Goal: Purchase product/service

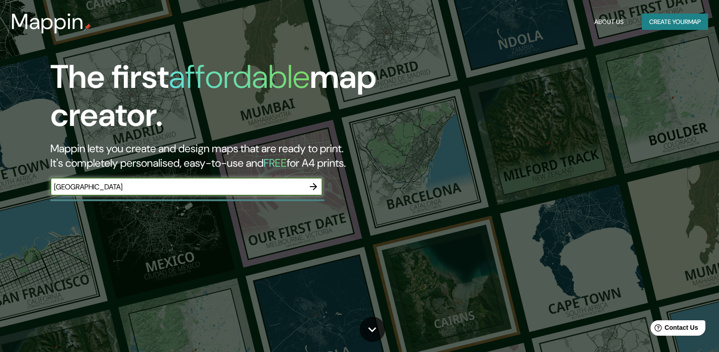
type input "[GEOGRAPHIC_DATA]"
click at [322, 185] on button "button" at bounding box center [313, 187] width 18 height 18
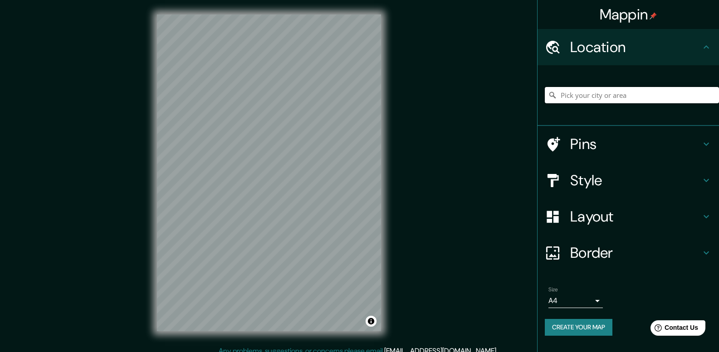
click at [590, 95] on input "Pick your city or area" at bounding box center [631, 95] width 174 height 16
type input "C"
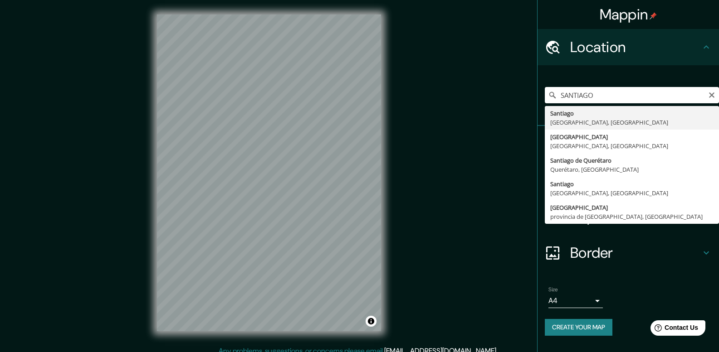
type input "[GEOGRAPHIC_DATA], [GEOGRAPHIC_DATA], [GEOGRAPHIC_DATA]"
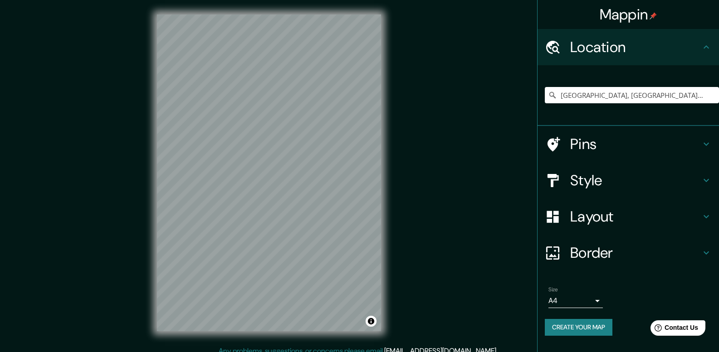
click at [657, 178] on h4 "Style" at bounding box center [635, 180] width 131 height 18
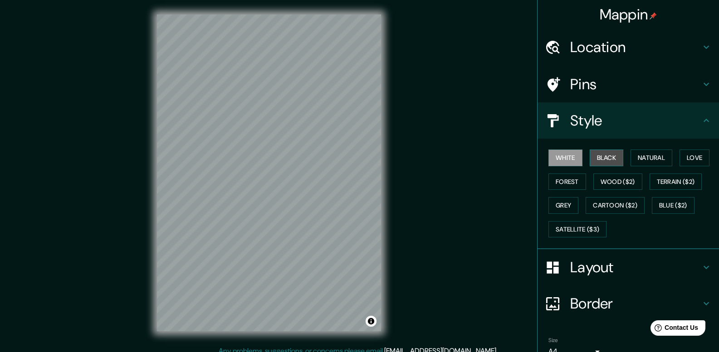
click at [597, 162] on button "Black" at bounding box center [606, 158] width 34 height 17
